Goal: Check status

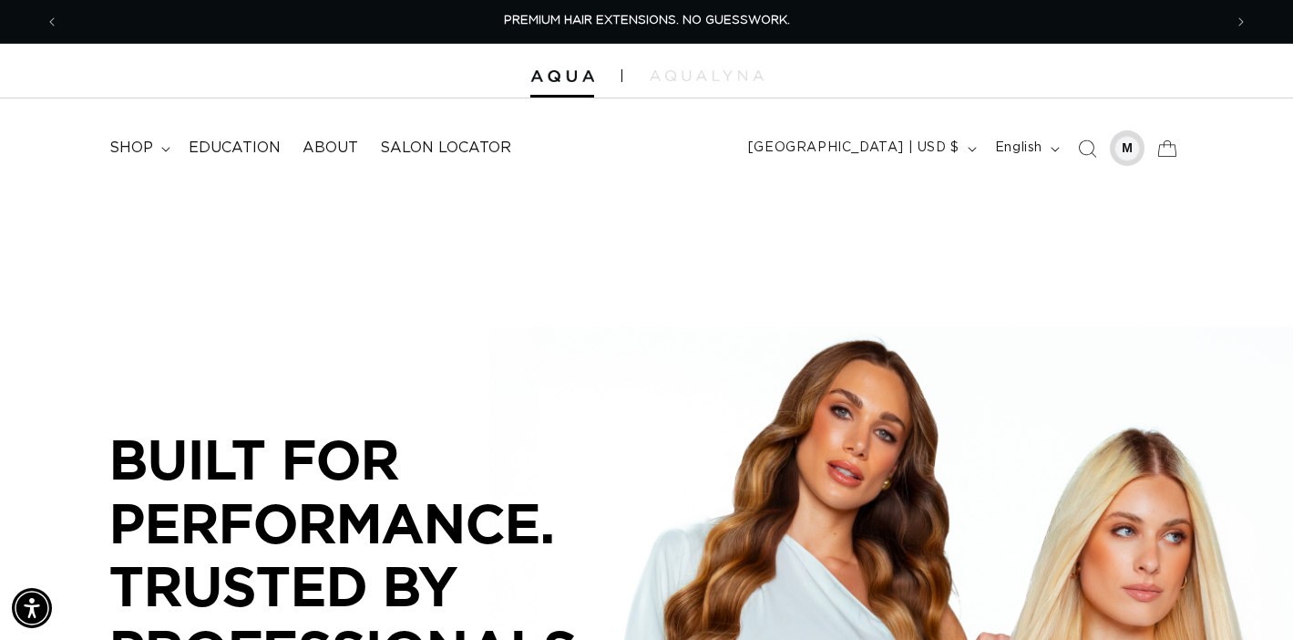
click at [1127, 148] on div at bounding box center [1128, 149] width 26 height 26
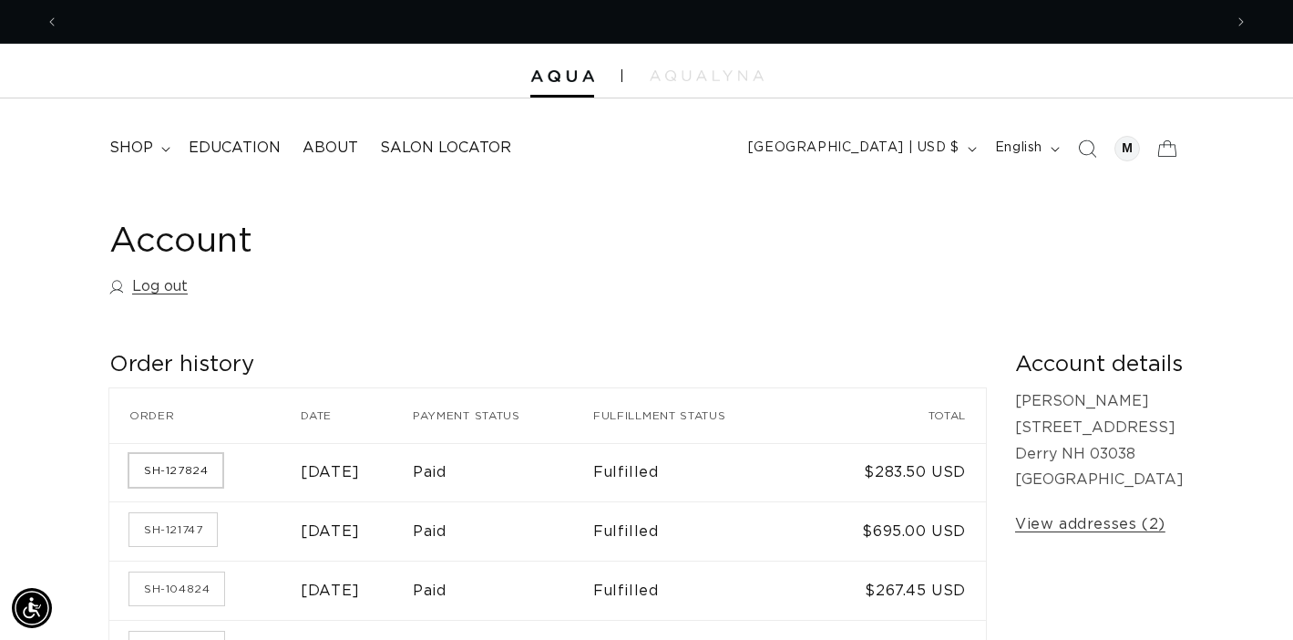
scroll to position [0, 1164]
click at [166, 465] on link "SH-127824" at bounding box center [175, 470] width 93 height 33
